Goal: Information Seeking & Learning: Learn about a topic

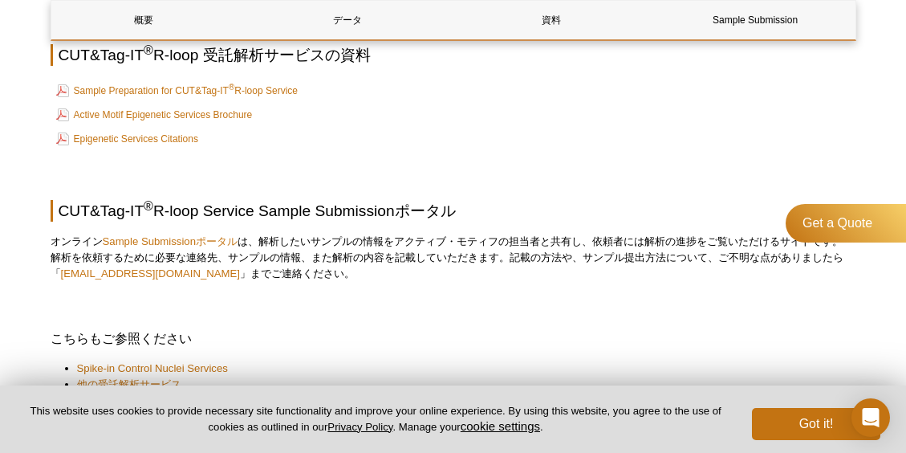
scroll to position [2304, 0]
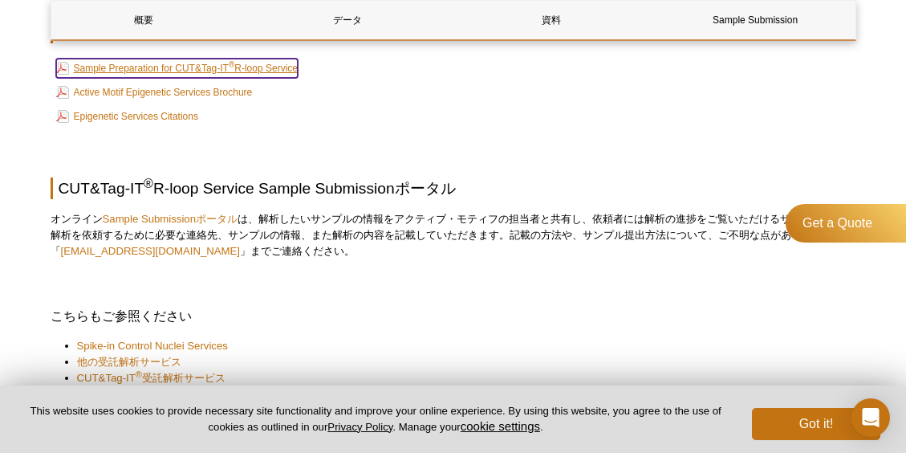
click at [249, 72] on link "Sample Preparation for CUT&Tag-IT ® R-loop Service" at bounding box center [177, 68] width 242 height 19
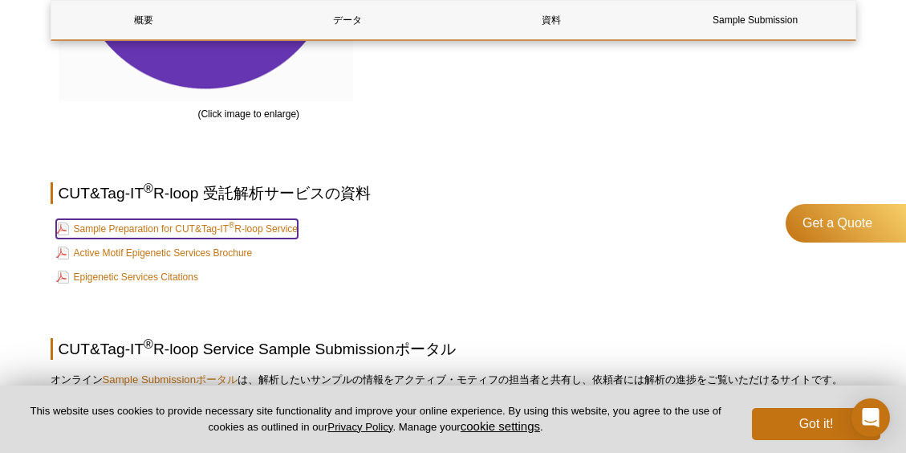
scroll to position [2223, 0]
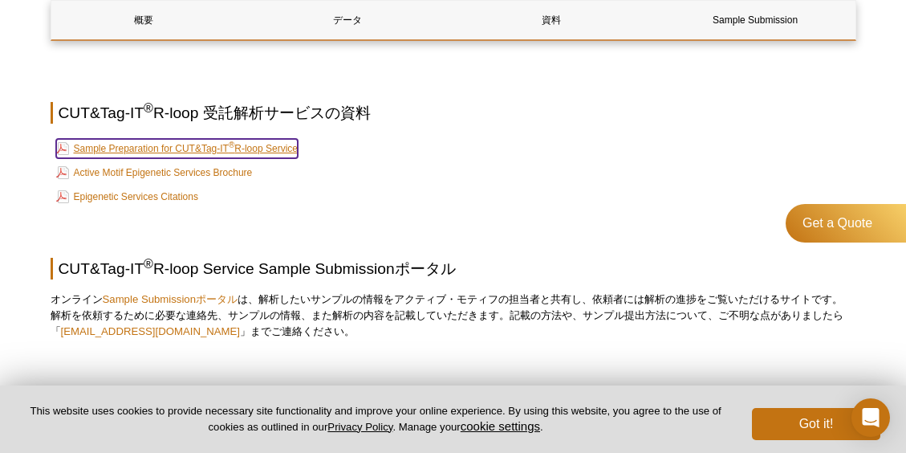
click at [273, 148] on link "Sample Preparation for CUT&Tag-IT ® R-loop Service" at bounding box center [177, 148] width 242 height 19
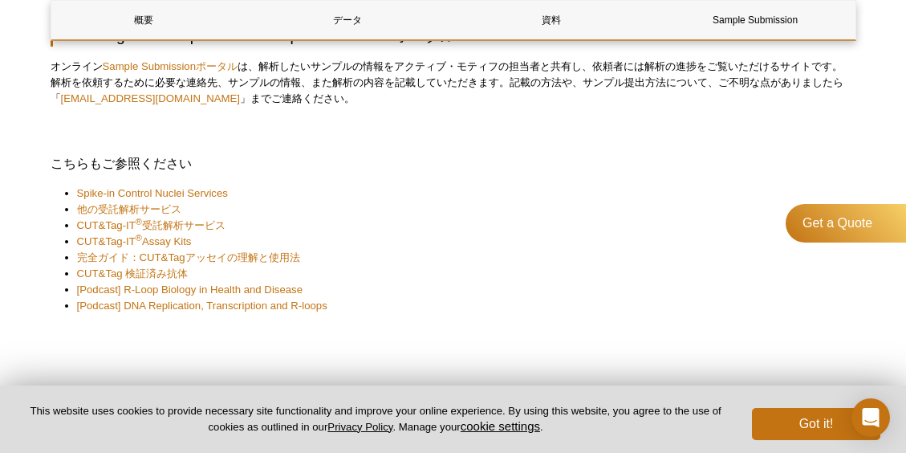
scroll to position [2464, 0]
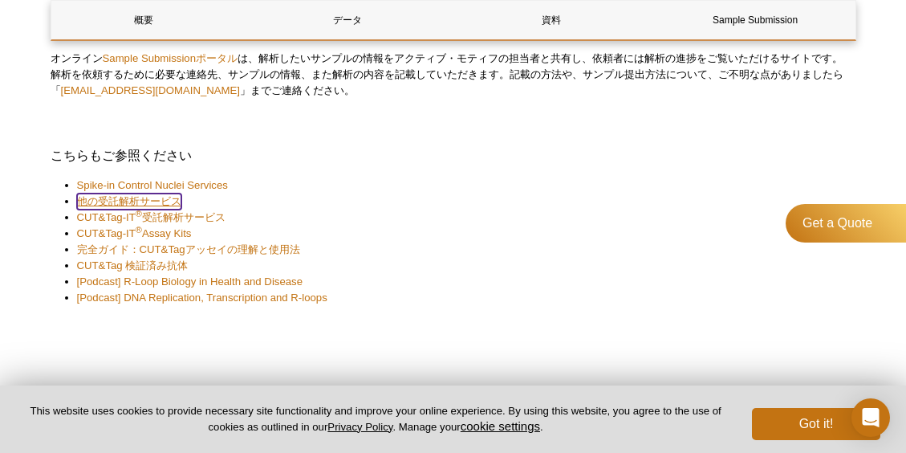
click at [174, 201] on link "他の受託解析サービス" at bounding box center [129, 201] width 104 height 16
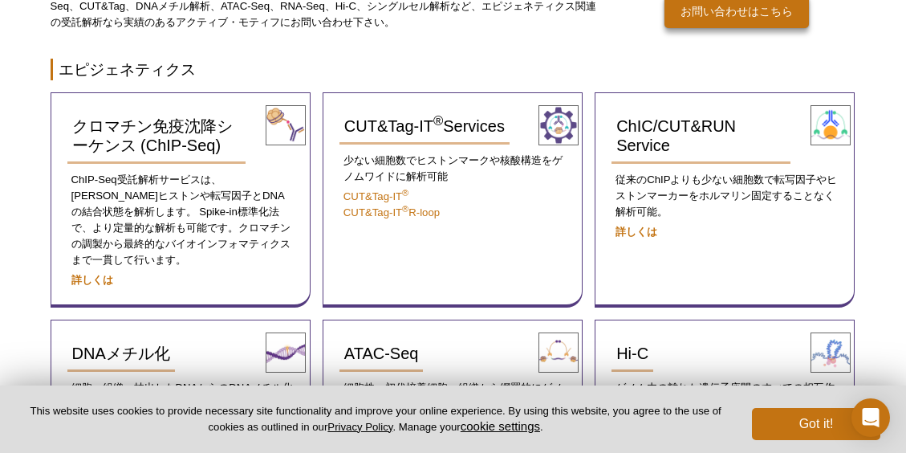
scroll to position [200, 0]
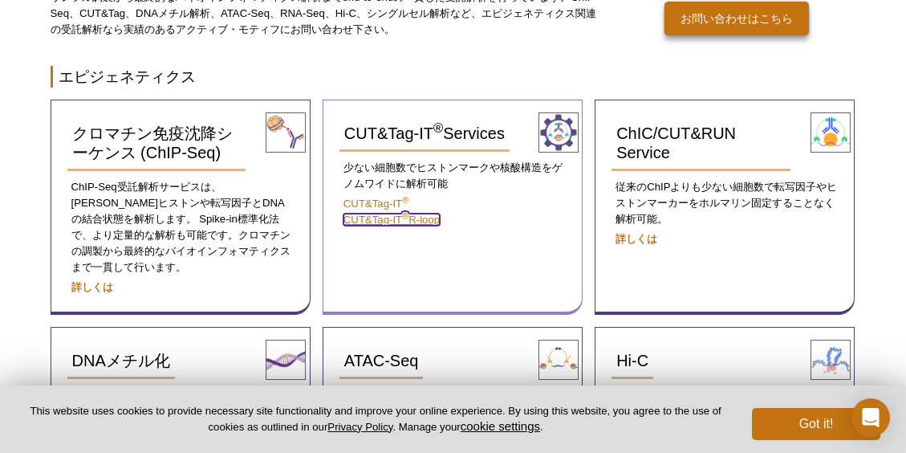
click at [429, 215] on link "CUT&Tag-IT ® R-loop" at bounding box center [392, 220] width 96 height 12
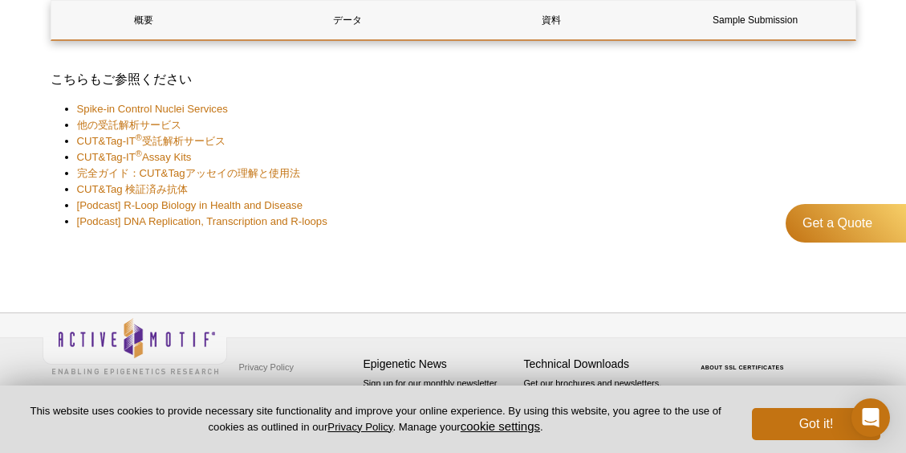
scroll to position [2463, 0]
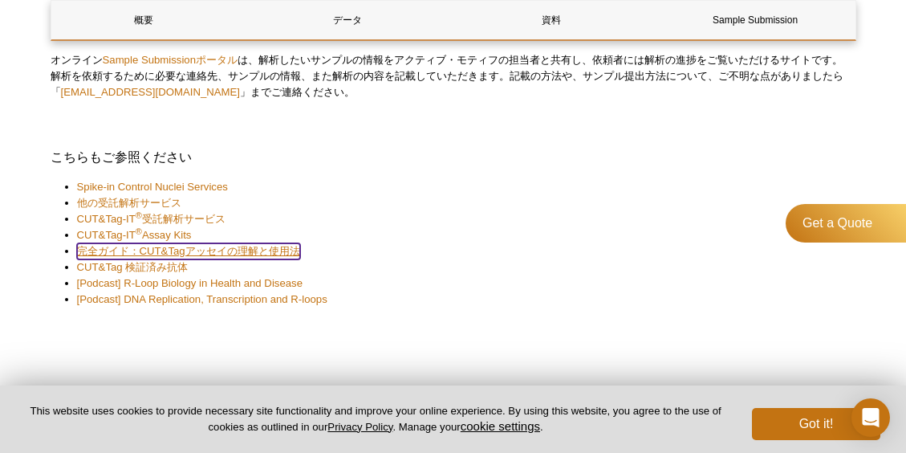
click at [294, 252] on link "完全ガイド：CUT&Tagアッセイの理解と使用法" at bounding box center [188, 251] width 223 height 16
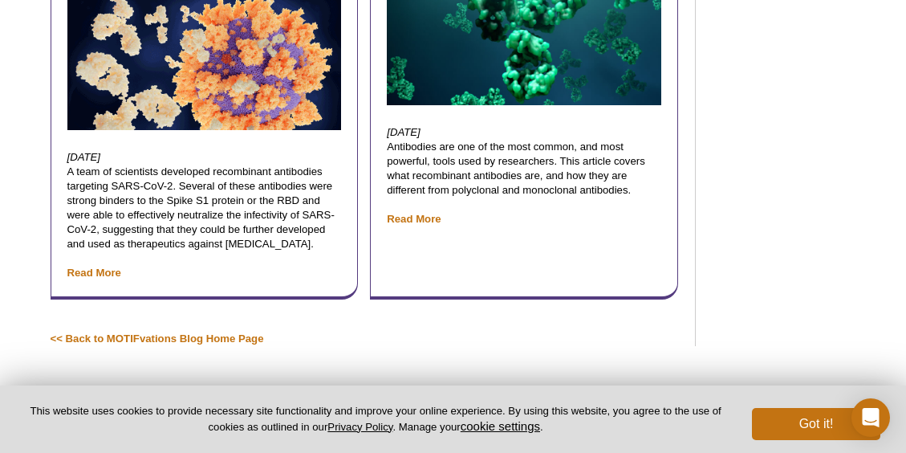
scroll to position [8075, 0]
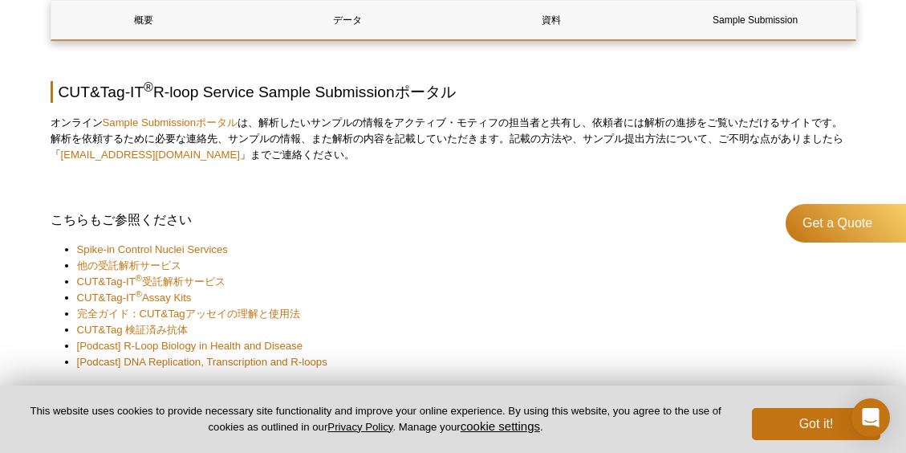
scroll to position [2408, 0]
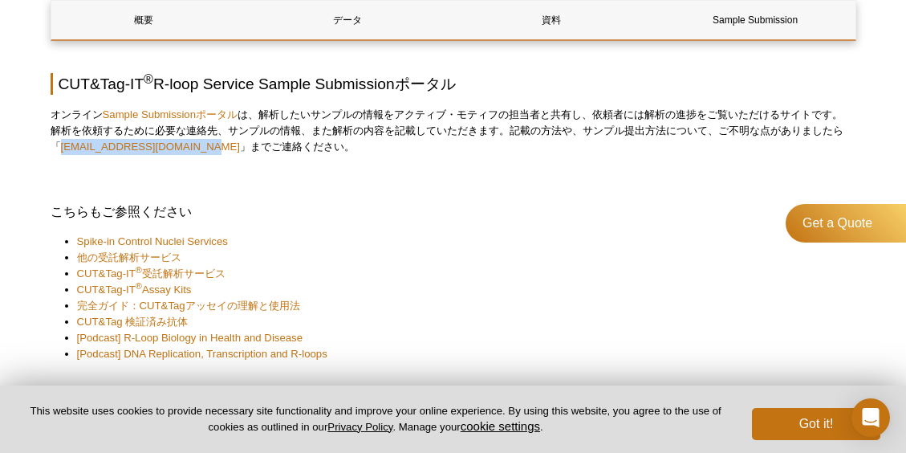
drag, startPoint x: 191, startPoint y: 148, endPoint x: 59, endPoint y: 152, distance: 132.5
click at [59, 152] on p "オンライン Sample Submissionポータル は、解析したいサンプルの情報をアクティブ・モティフの担当者と共有し、依頼者には解析の進捗をご覧いただけ…" at bounding box center [454, 131] width 806 height 48
drag, startPoint x: 59, startPoint y: 152, endPoint x: 96, endPoint y: 149, distance: 37.8
copy link "japantech@activemotif.com"
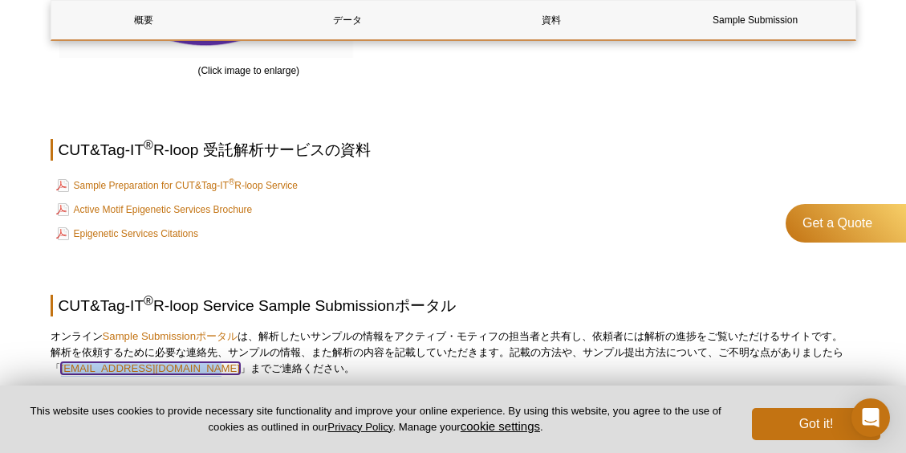
scroll to position [2222, 0]
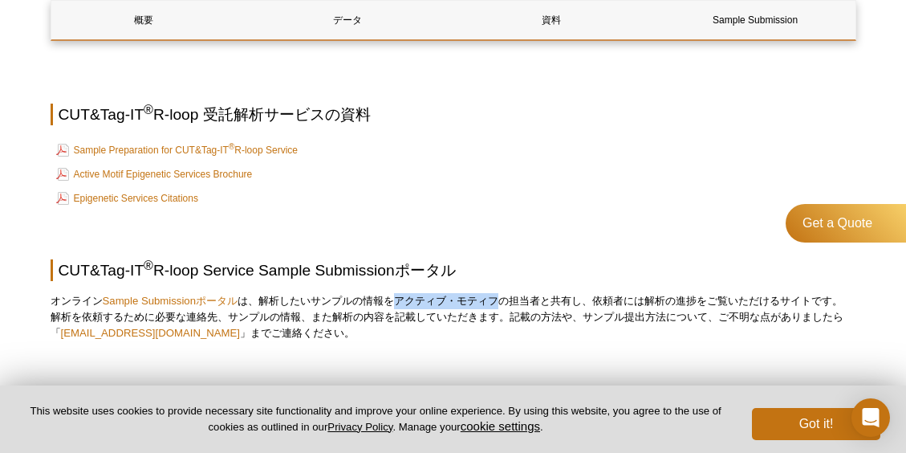
drag, startPoint x: 400, startPoint y: 303, endPoint x: 502, endPoint y: 297, distance: 102.9
click at [502, 297] on p "オンライン Sample Submissionポータル は、解析したいサンプルの情報をアクティブ・モティフの担当者と共有し、依頼者には解析の進捗をご覧いただけ…" at bounding box center [454, 317] width 806 height 48
drag, startPoint x: 502, startPoint y: 297, endPoint x: 474, endPoint y: 299, distance: 28.2
copy p "アクティブ・モティフ"
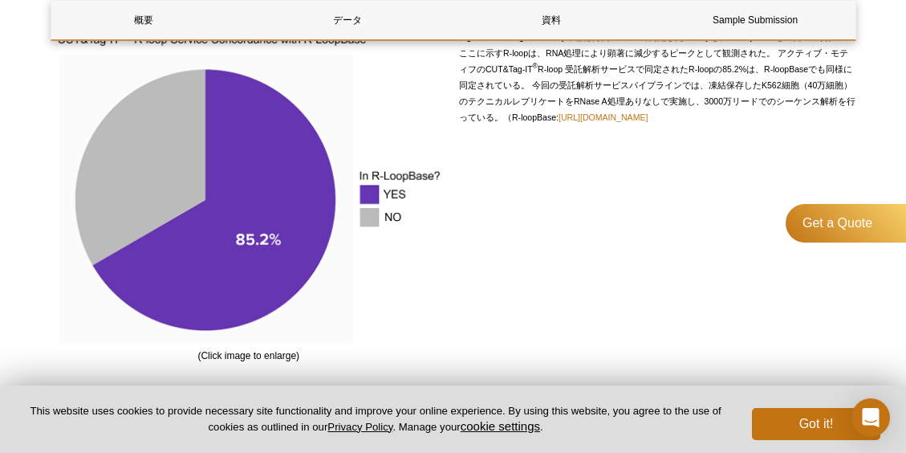
scroll to position [1901, 0]
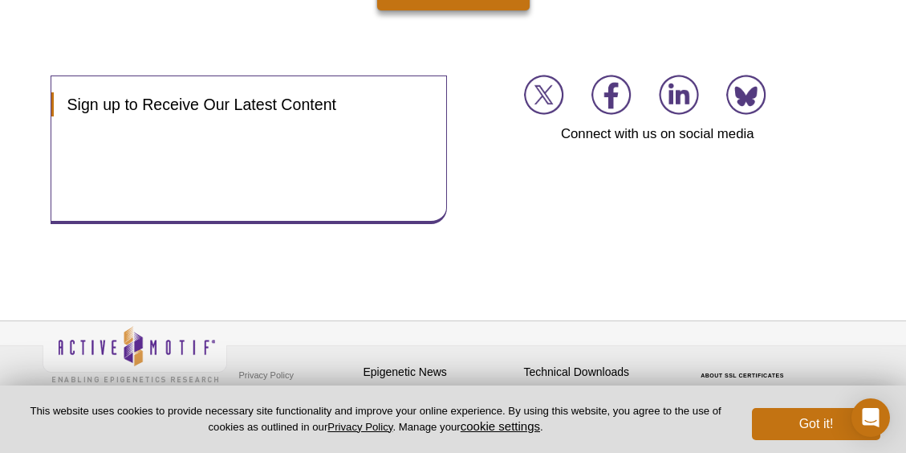
scroll to position [2594, 0]
